Goal: Understand process/instructions

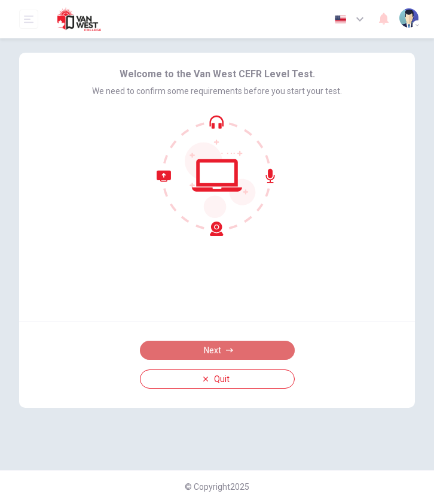
click at [185, 345] on button "Next" at bounding box center [217, 349] width 155 height 19
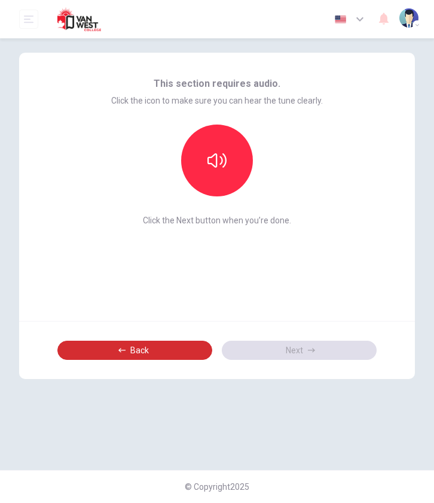
click at [169, 345] on button "Back" at bounding box center [134, 349] width 155 height 19
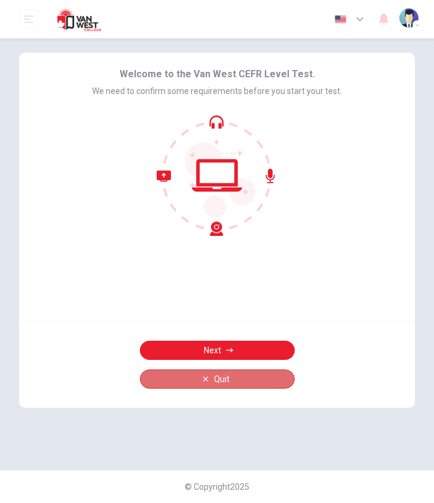
click at [175, 374] on button "Quit" at bounding box center [217, 378] width 155 height 19
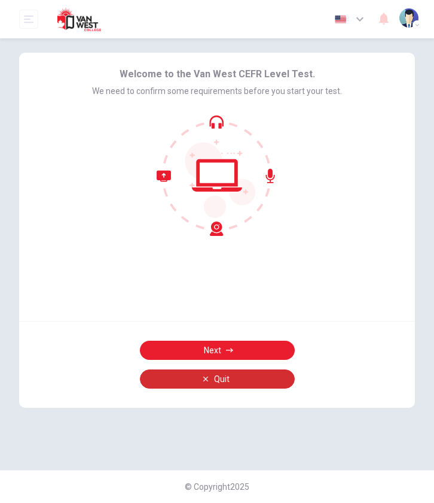
click at [173, 372] on button "Quit" at bounding box center [217, 378] width 155 height 19
